Goal: Information Seeking & Learning: Find specific page/section

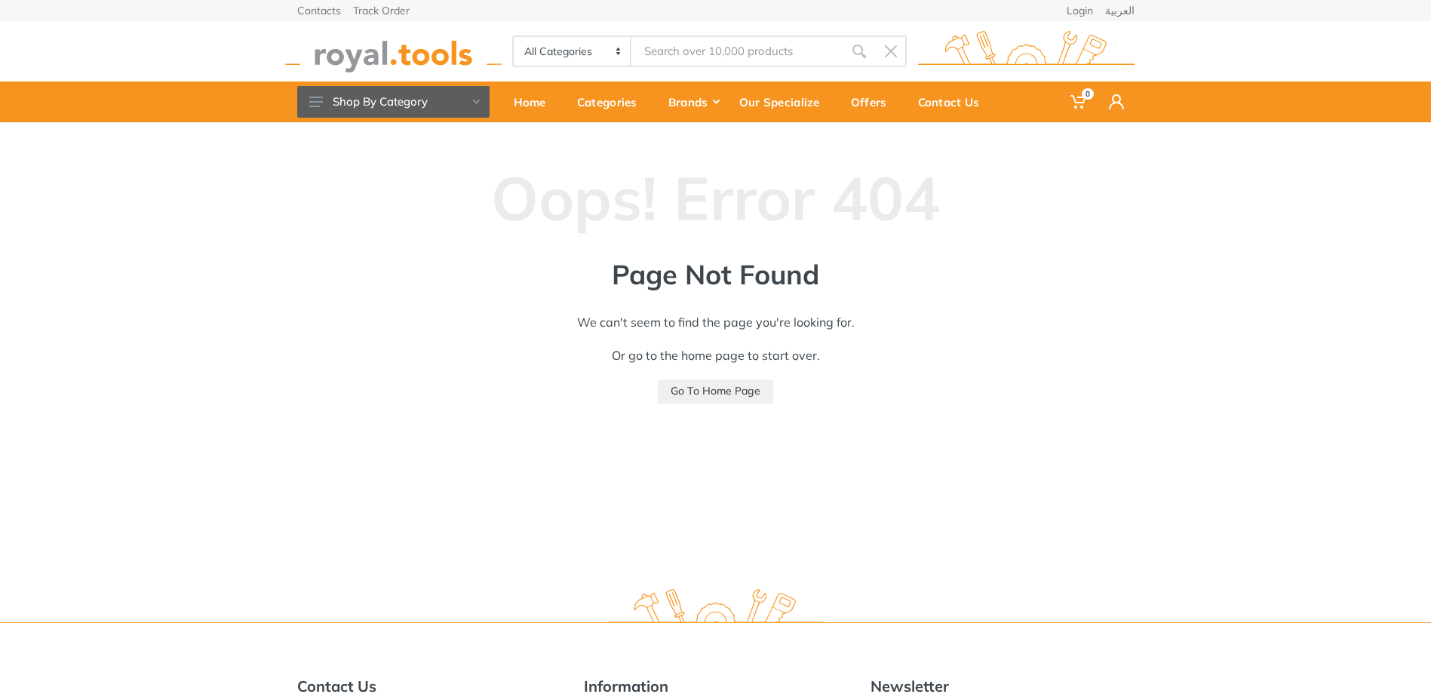
drag, startPoint x: 704, startPoint y: 30, endPoint x: 696, endPoint y: 52, distance: 23.4
click at [704, 30] on div "All Categories Power tools Cordless Tools Hand Tools Power Tools Accessories Sa…" at bounding box center [716, 51] width 860 height 60
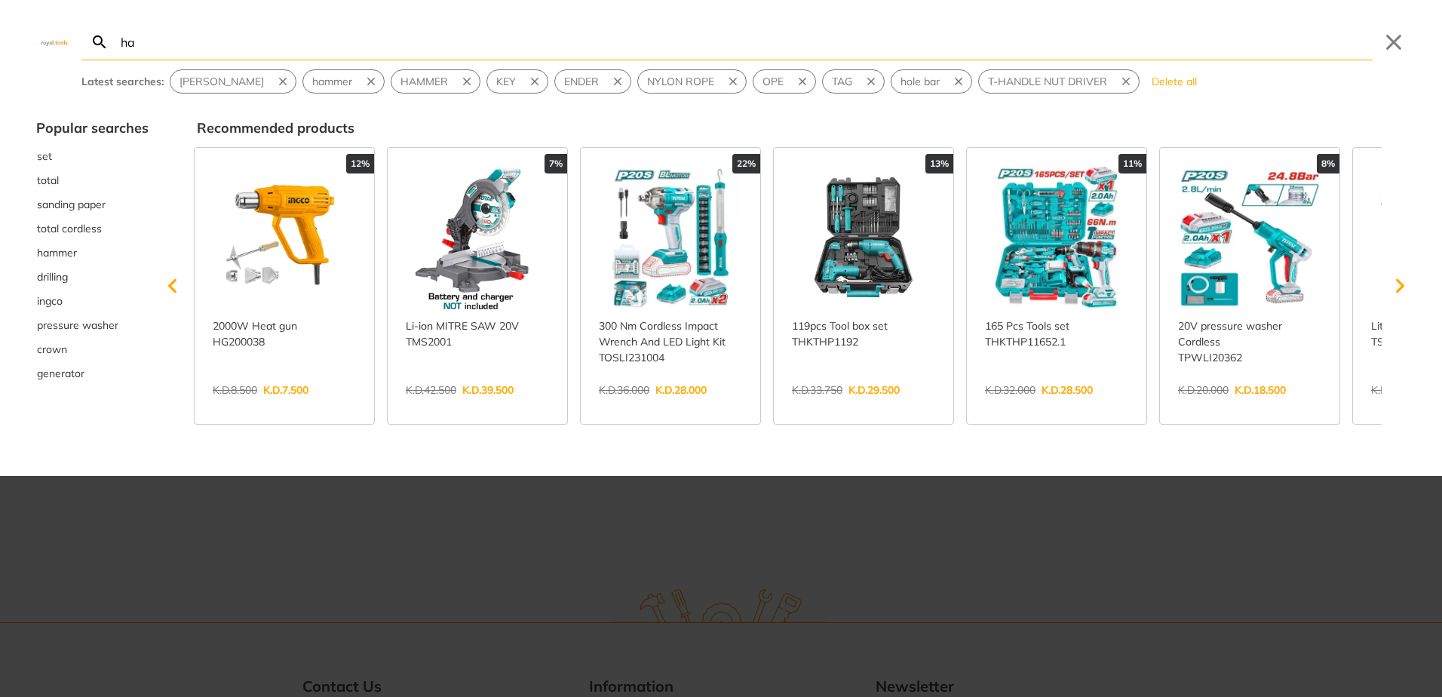
type input "ha"
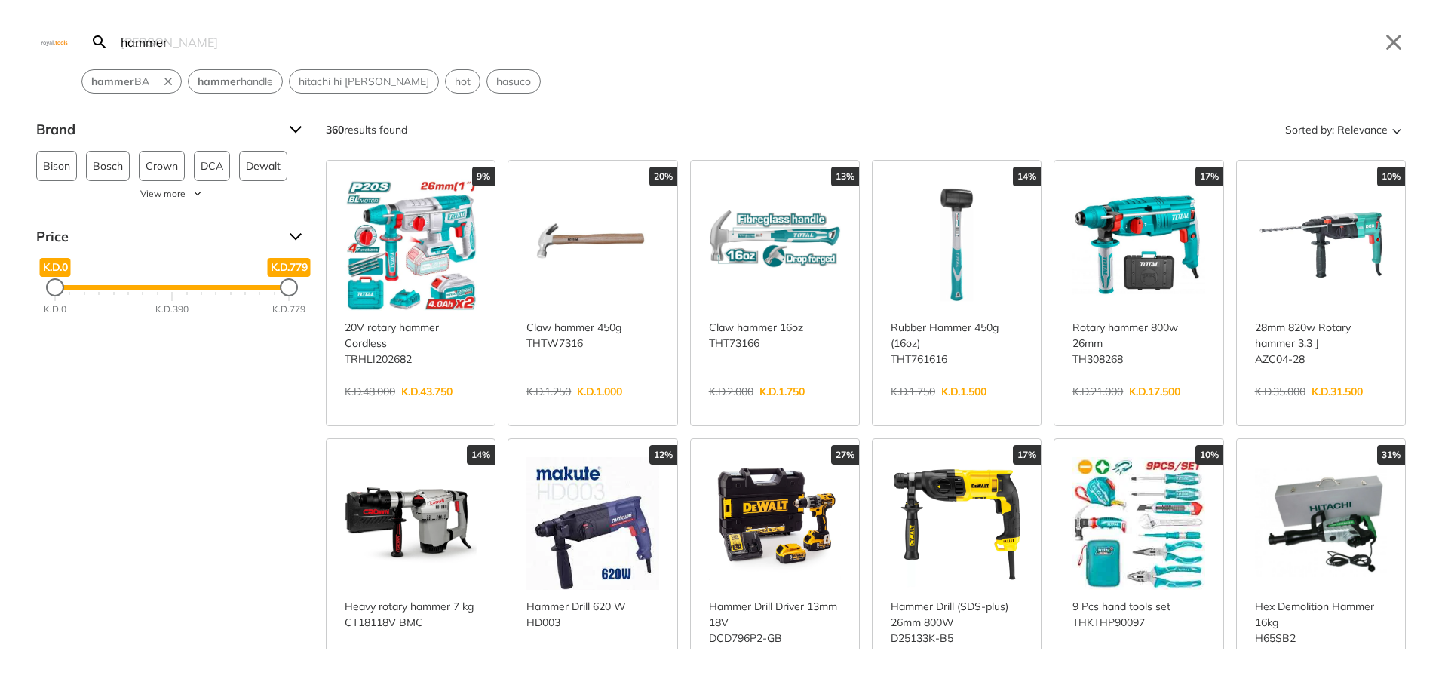
click at [244, 31] on input "hammer" at bounding box center [745, 41] width 1255 height 35
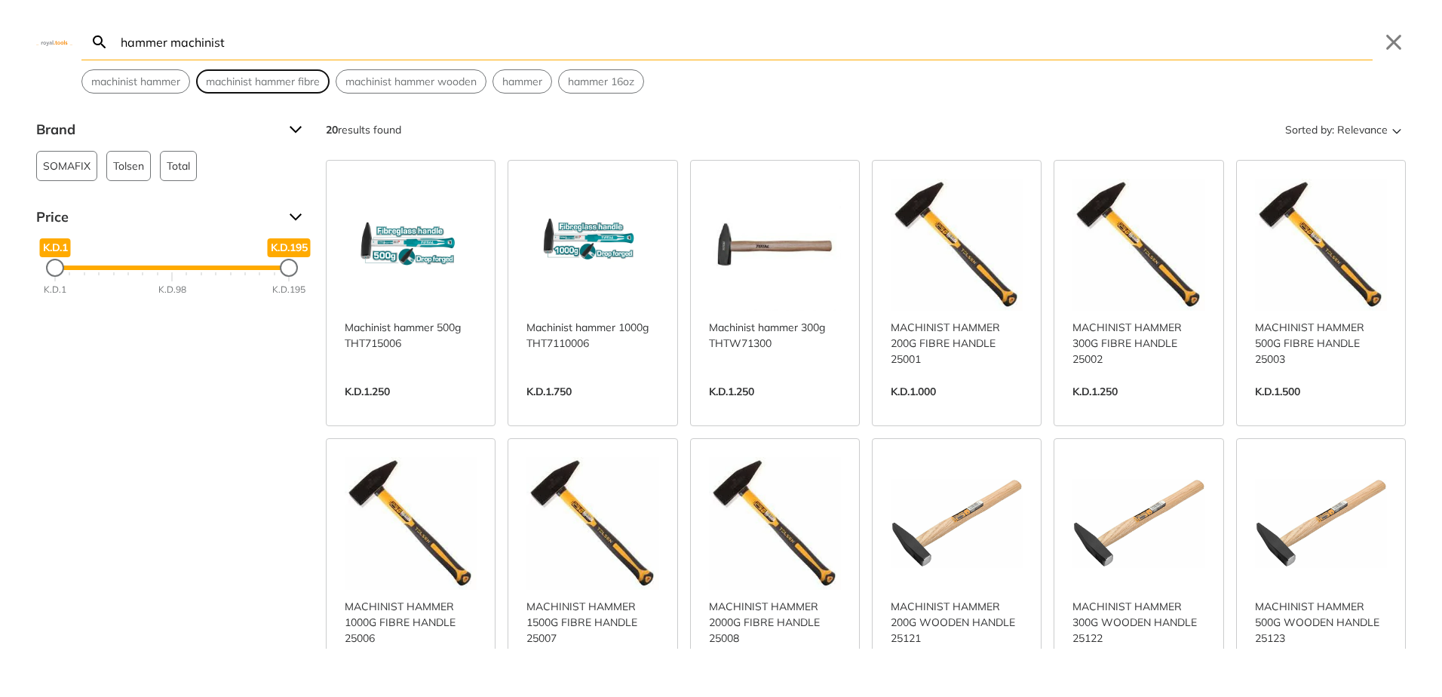
click at [258, 77] on span "machinist hammer fibre" at bounding box center [263, 82] width 114 height 16
type input "machinist hammer fibre"
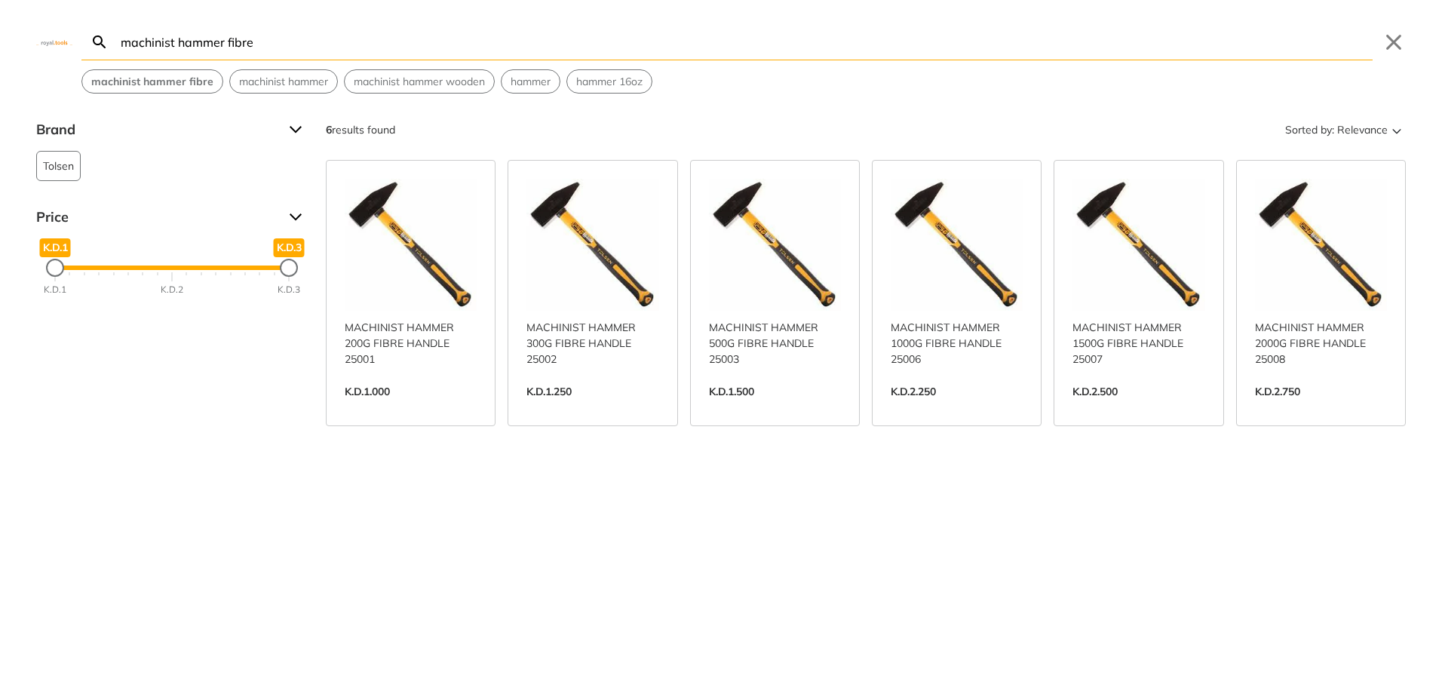
click at [1296, 407] on link "View more →" at bounding box center [1321, 407] width 132 height 0
